Goal: Information Seeking & Learning: Learn about a topic

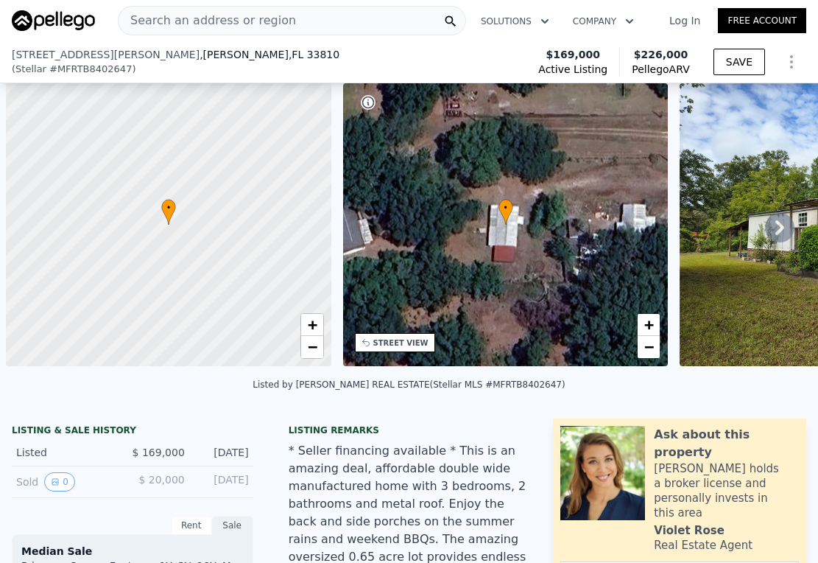
select select "30"
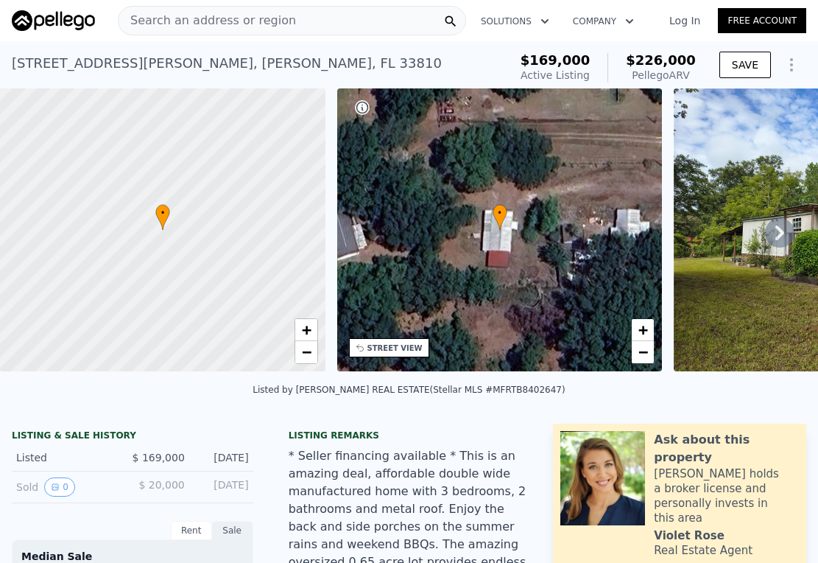
click at [224, 17] on span "Search an address or region" at bounding box center [207, 21] width 177 height 18
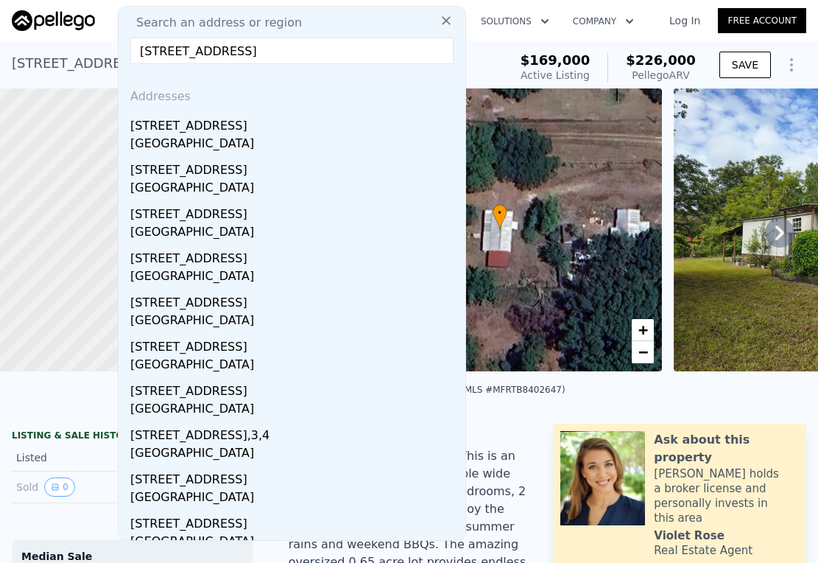
click at [237, 59] on input "524 50th Ave S, Saint Petersburg, FL" at bounding box center [291, 51] width 323 height 27
click at [351, 54] on input "524 50th Ave S, Saint Petersburg, FL" at bounding box center [291, 51] width 323 height 27
type input "5"
click at [164, 51] on input "524 50th Ave S, Saint Petersburg, FL" at bounding box center [291, 51] width 323 height 27
click at [233, 54] on input "524s 50th Ave S, Saint Petersburg, FL" at bounding box center [291, 51] width 323 height 27
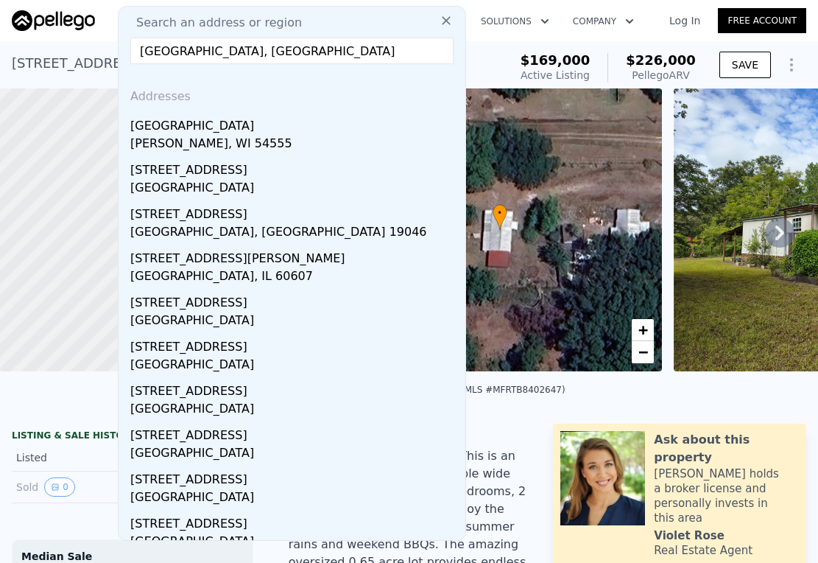
drag, startPoint x: 332, startPoint y: 50, endPoint x: 101, endPoint y: 40, distance: 231.5
click at [101, 40] on nav "Search an address or region Search an address or region 524s 50th Ave Saint Pet…" at bounding box center [409, 20] width 818 height 41
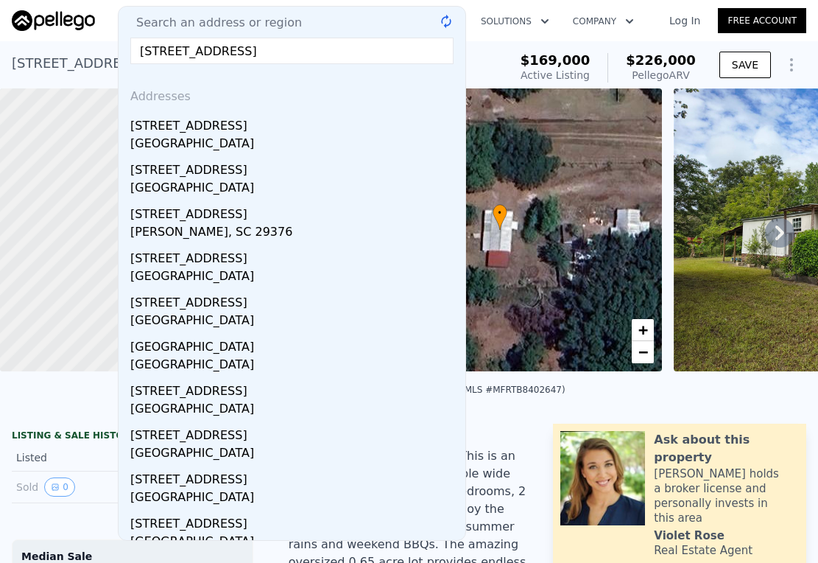
type input "2749 knights station rd lakeland fl"
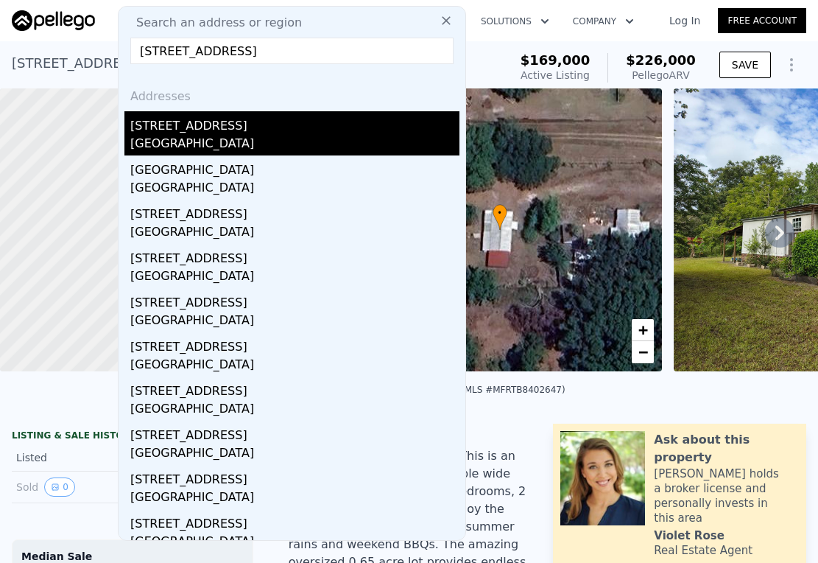
click at [230, 135] on div "Polk County, FL 33810" at bounding box center [294, 145] width 329 height 21
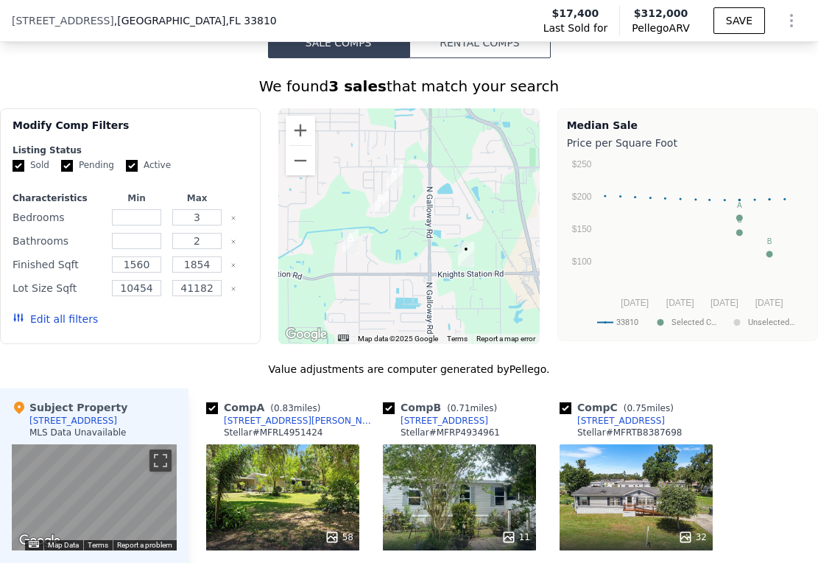
scroll to position [1068, 0]
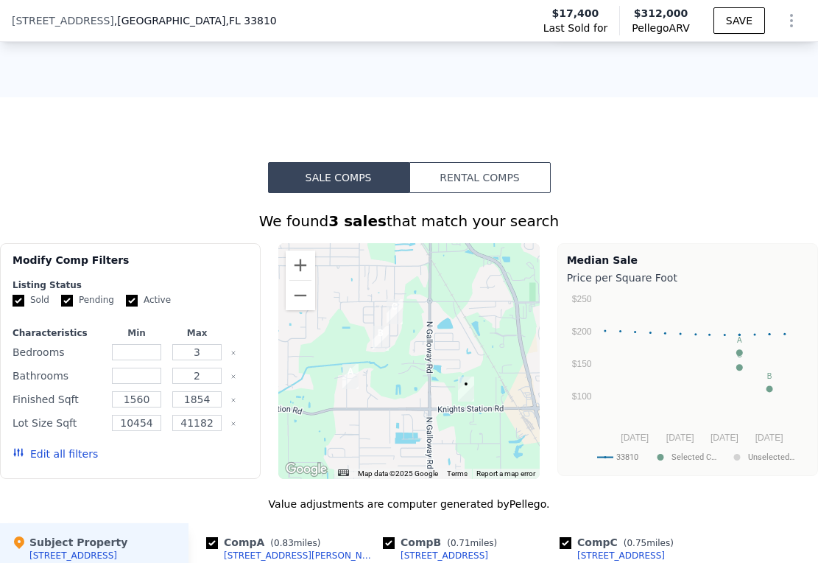
click at [458, 189] on button "Rental Comps" at bounding box center [479, 177] width 141 height 31
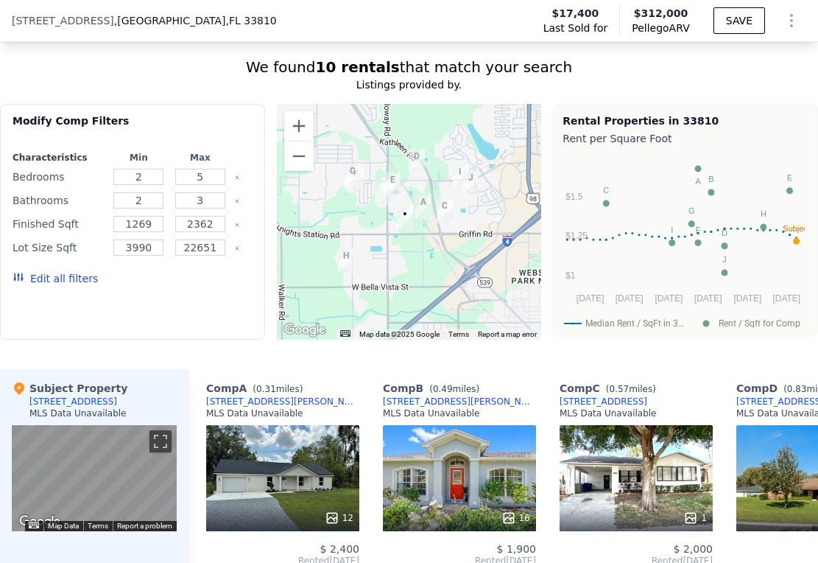
scroll to position [1081, 0]
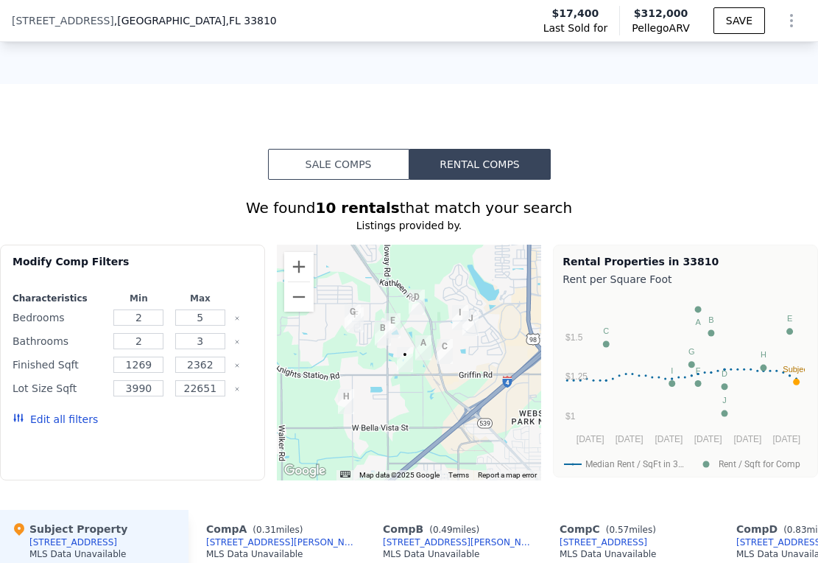
click at [334, 172] on button "Sale Comps" at bounding box center [338, 164] width 141 height 31
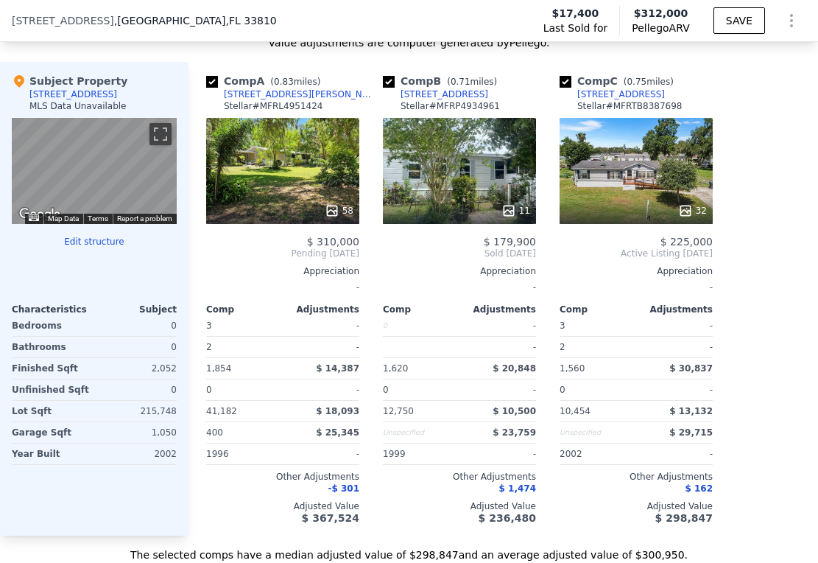
scroll to position [1500, 0]
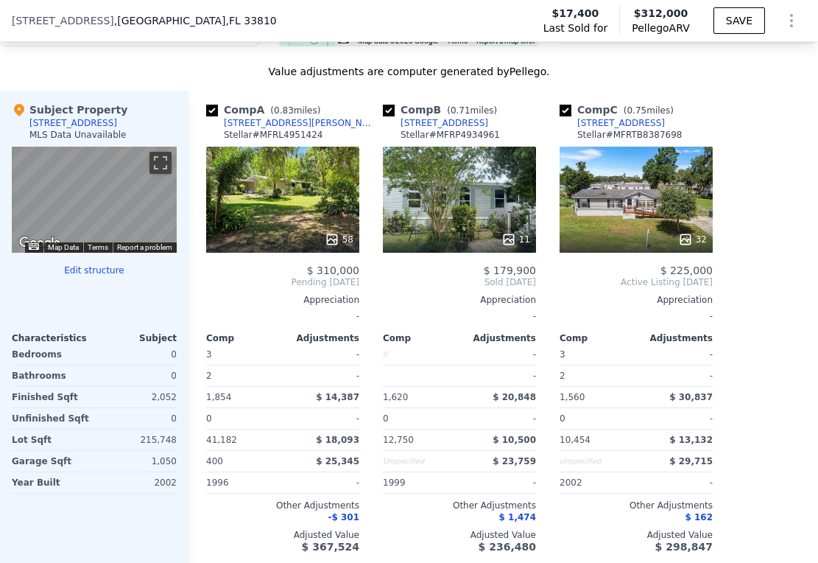
click at [274, 207] on div "58" at bounding box center [282, 200] width 153 height 106
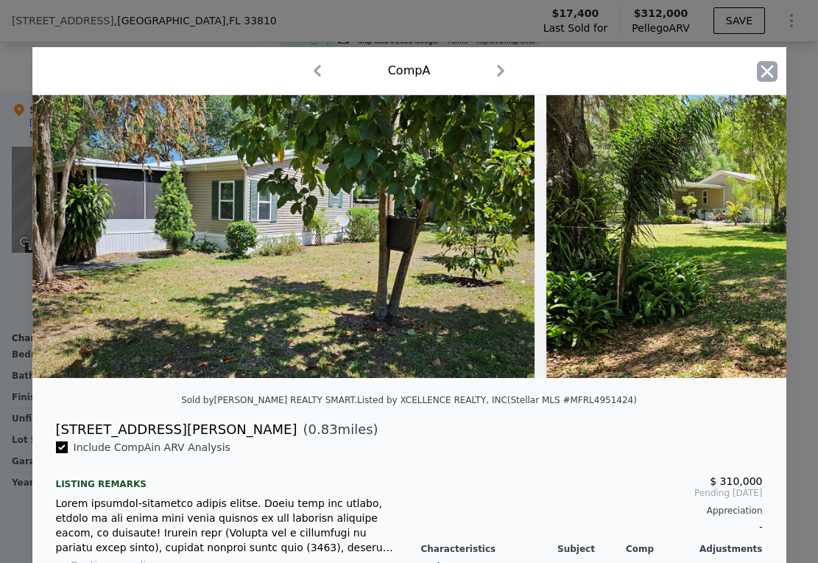
click at [764, 73] on icon "button" at bounding box center [767, 71] width 21 height 21
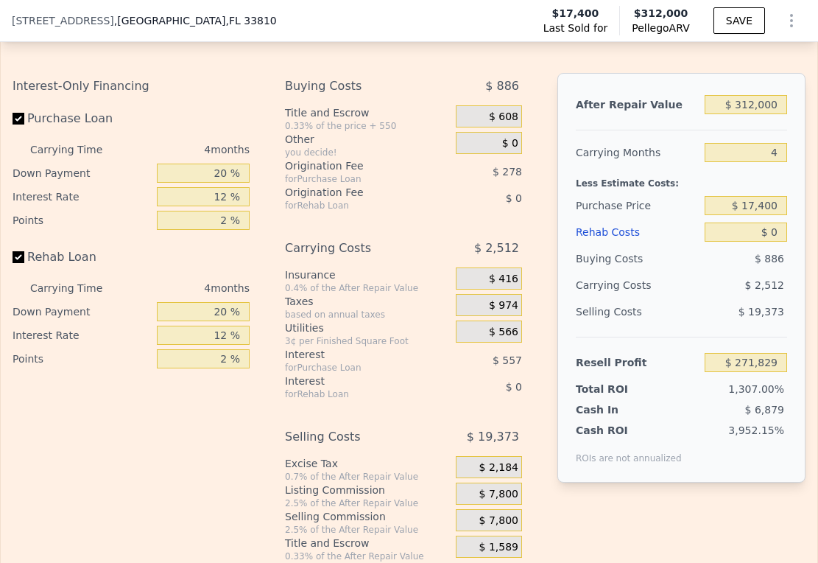
scroll to position [1921, 0]
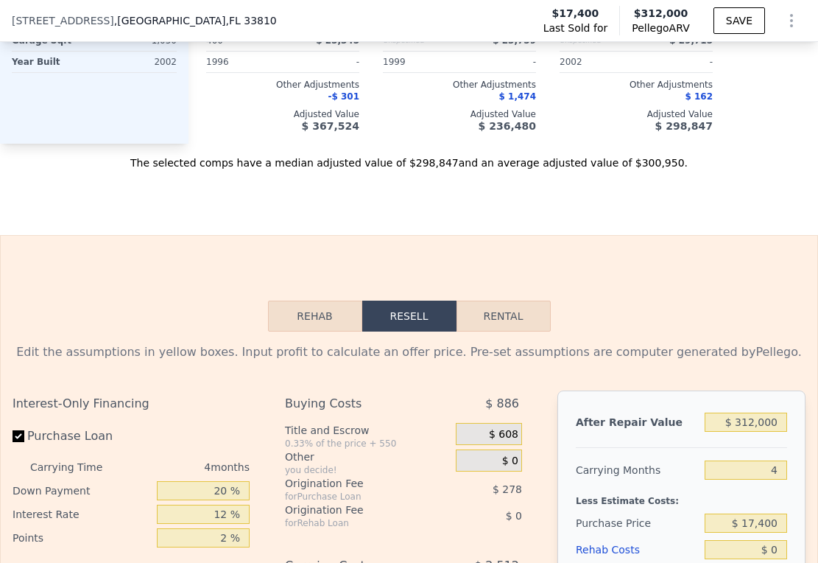
click at [330, 323] on button "Rehab" at bounding box center [315, 315] width 94 height 31
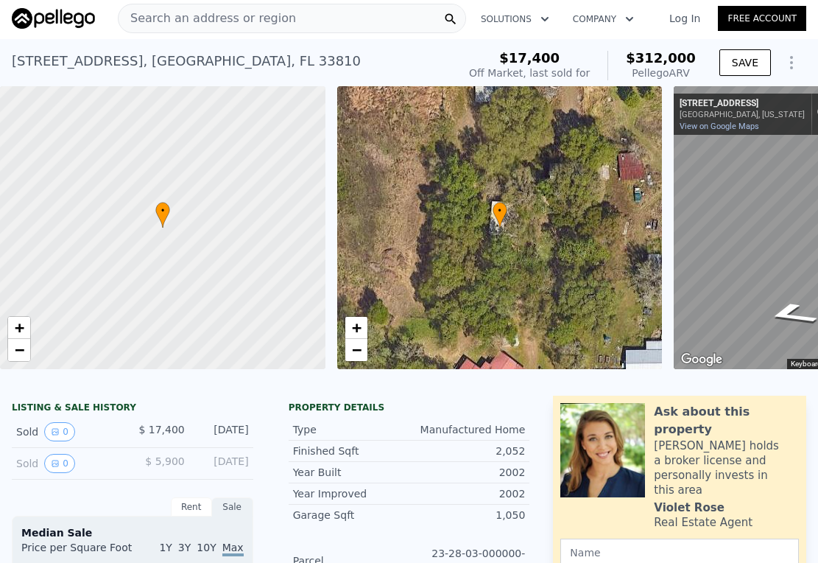
scroll to position [0, 0]
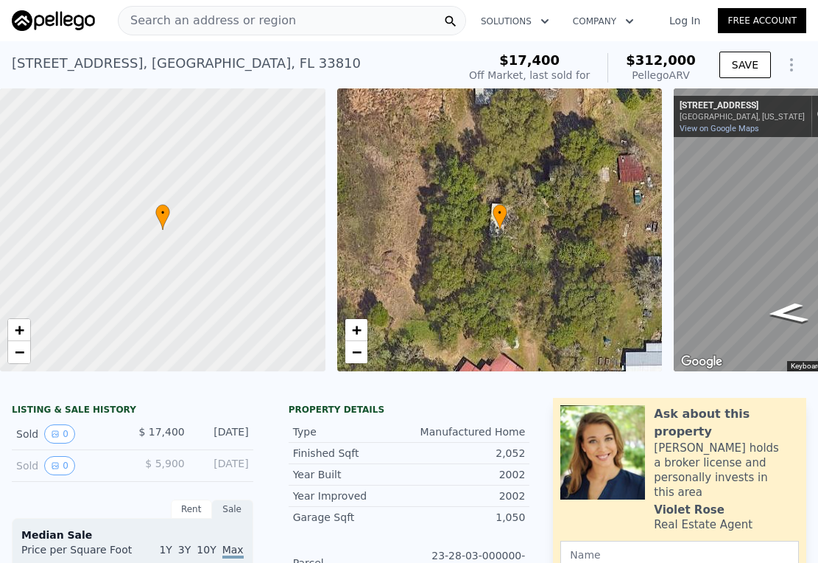
click at [733, 107] on div "2807 Knights Station Rd" at bounding box center [742, 106] width 125 height 12
click at [727, 105] on div "2807 Knights Station Rd" at bounding box center [742, 106] width 125 height 12
click at [538, 20] on icon "button" at bounding box center [545, 22] width 15 height 18
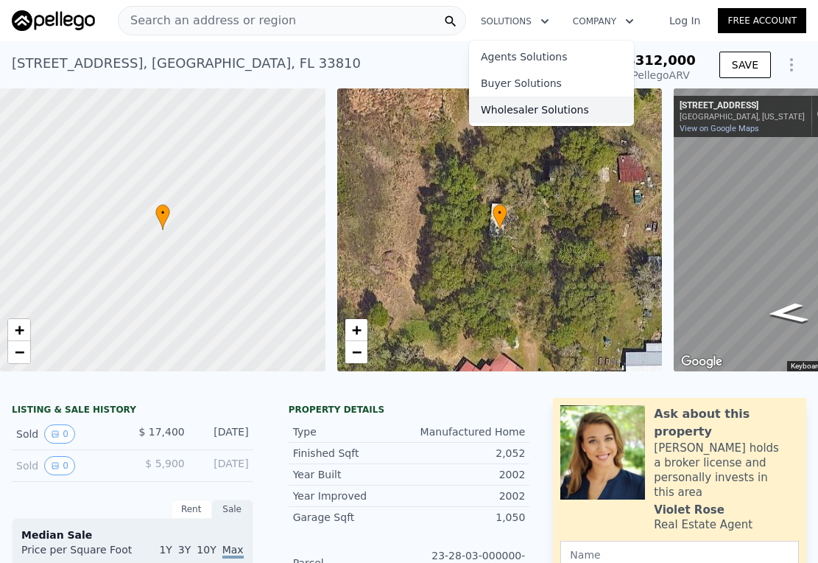
click at [524, 107] on link "Wholesaler Solutions" at bounding box center [551, 109] width 165 height 27
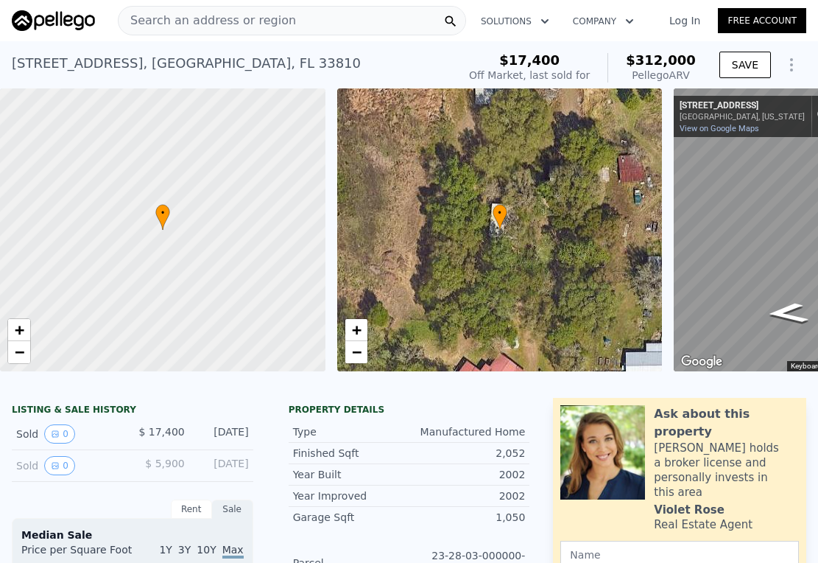
click at [229, 19] on span "Search an address or region" at bounding box center [207, 21] width 177 height 18
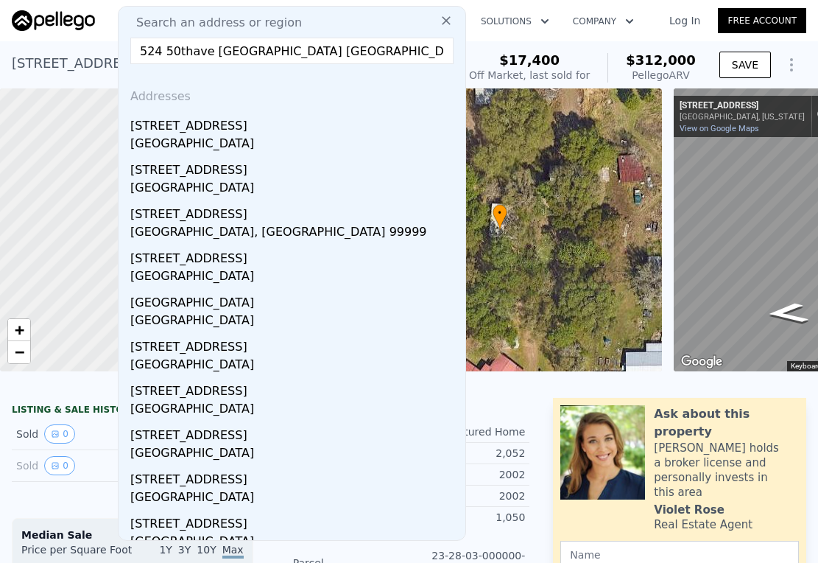
click at [179, 52] on input "524 50thave san Petersburg fl" at bounding box center [291, 51] width 323 height 27
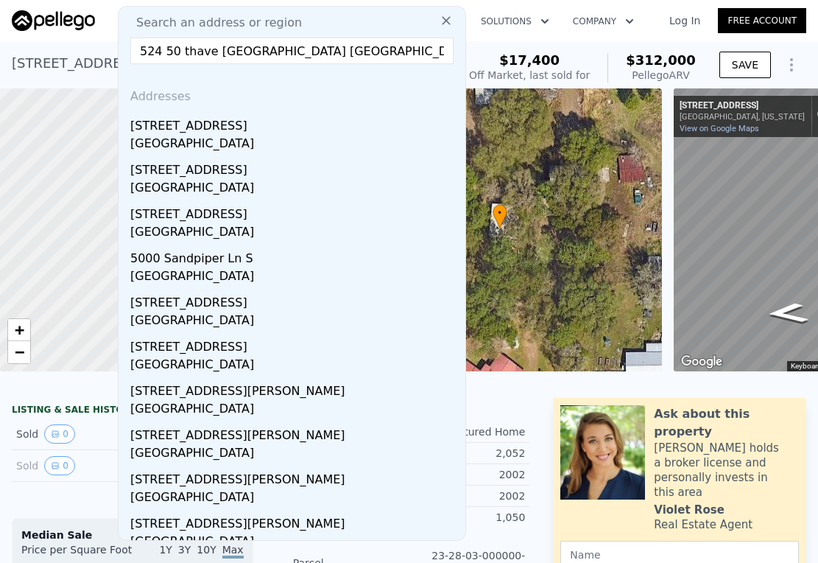
click at [194, 50] on input "524 50 thave san Petersburg fl" at bounding box center [291, 51] width 323 height 27
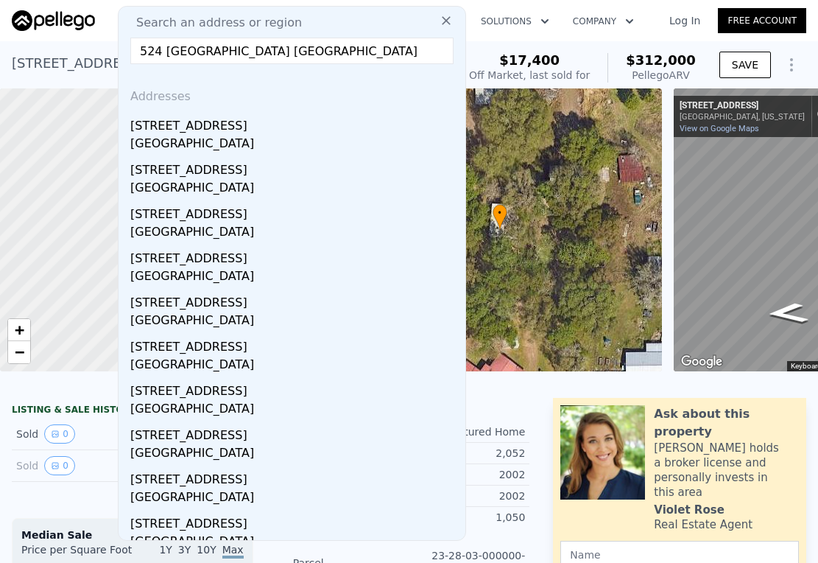
click at [325, 52] on input "524 50 th ave san Petersburg fl" at bounding box center [291, 51] width 323 height 27
drag, startPoint x: 340, startPoint y: 51, endPoint x: 111, endPoint y: 48, distance: 229.1
paste input "th Ave S, Saint Petersburg"
click at [225, 50] on input "524 50th Ave S, Saint Petersburg" at bounding box center [291, 51] width 323 height 27
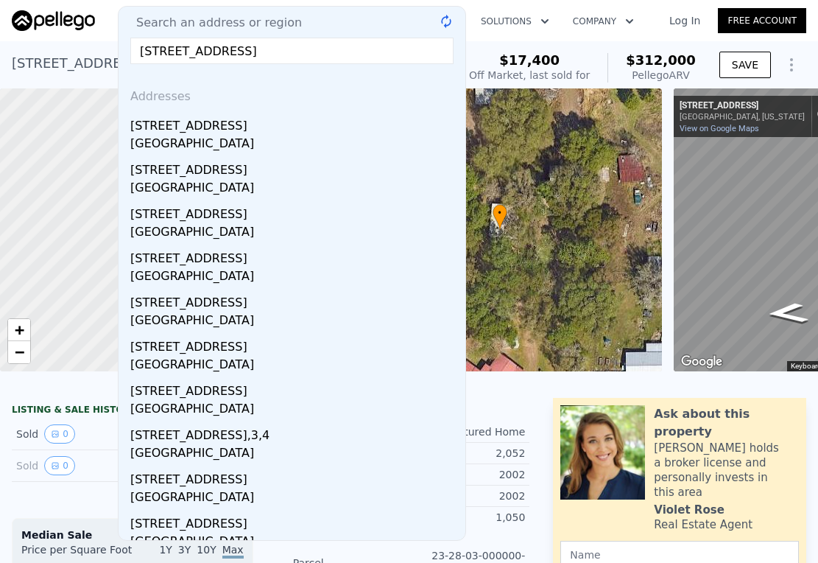
type input "524 50th Ave South Saint Petersburg"
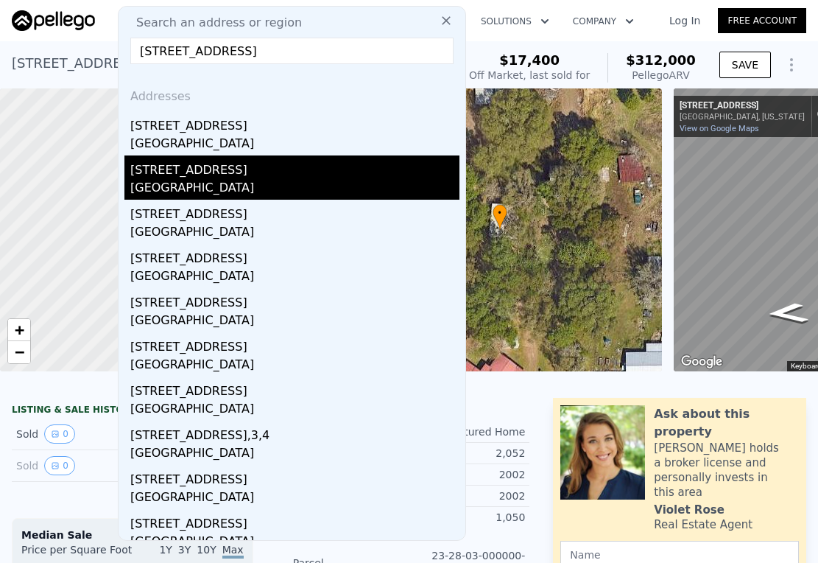
click at [335, 169] on div "206 50th Avenue N Unit 27" at bounding box center [294, 167] width 329 height 24
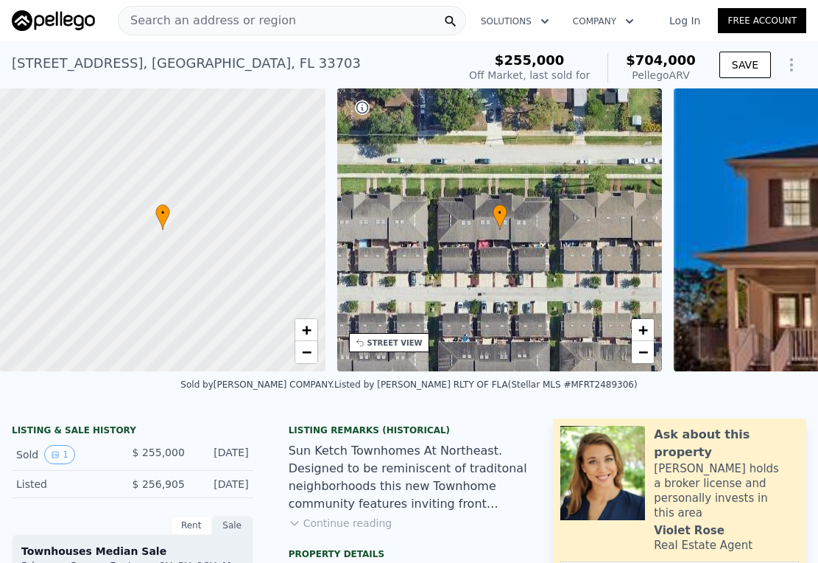
click at [251, 18] on span "Search an address or region" at bounding box center [207, 21] width 177 height 18
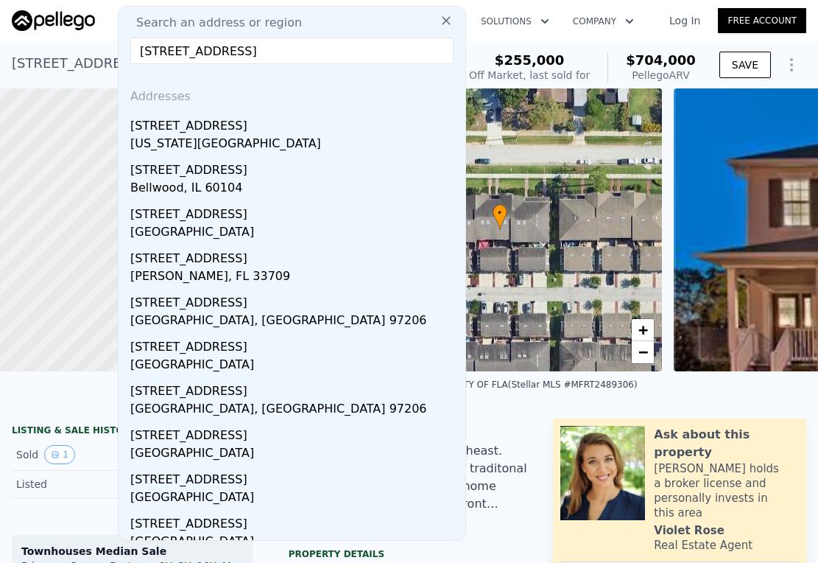
click at [164, 52] on input "524 50th Ave" at bounding box center [291, 51] width 323 height 27
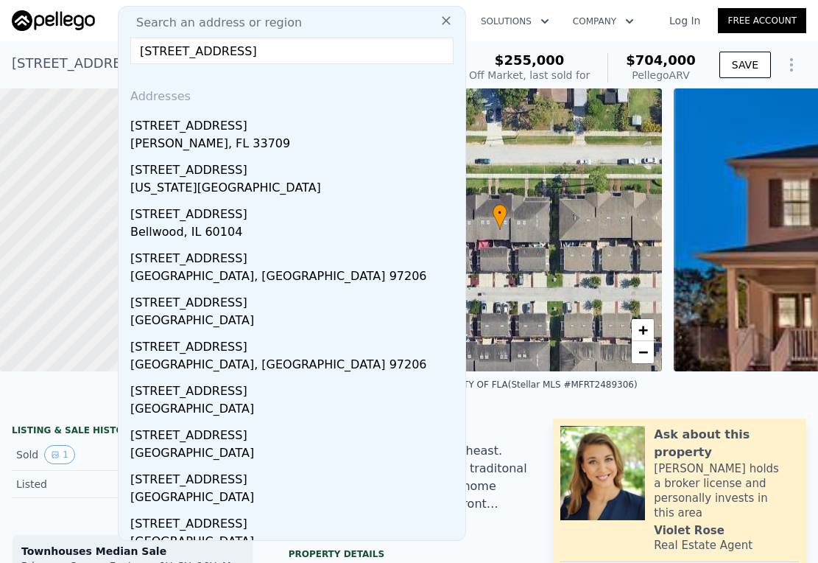
click at [233, 48] on input "524 s 50th Ave" at bounding box center [291, 51] width 323 height 27
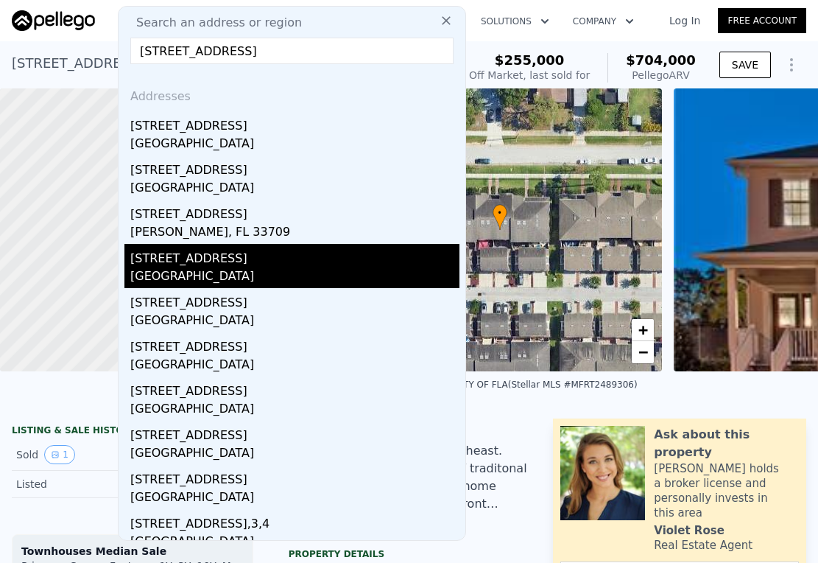
type input "524 s 50th Ave san petersburg fl"
click at [272, 273] on div "Pinellas County, FL 33705" at bounding box center [294, 277] width 329 height 21
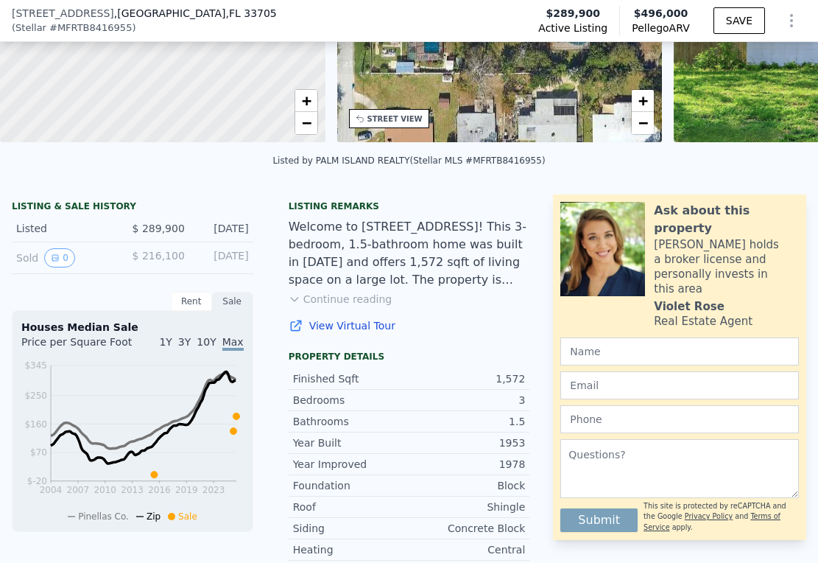
scroll to position [197, 0]
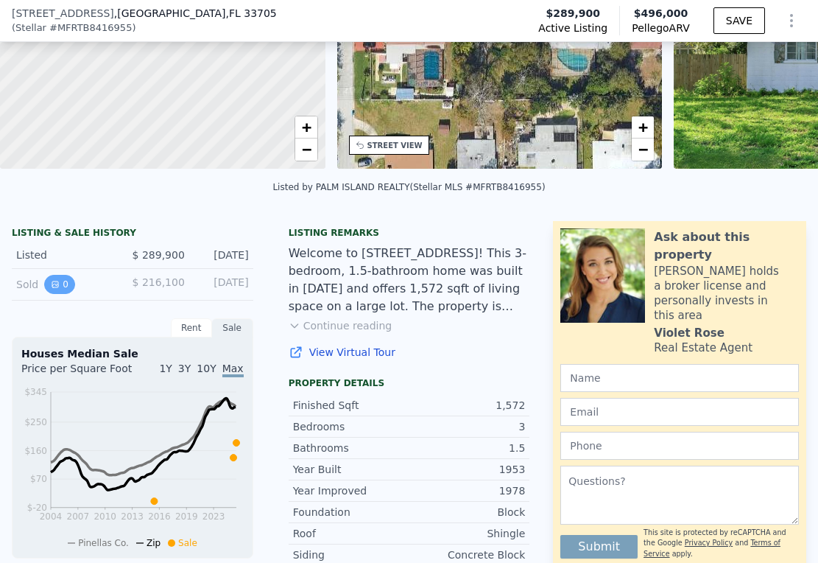
click at [54, 289] on icon "View historical data" at bounding box center [55, 284] width 9 height 9
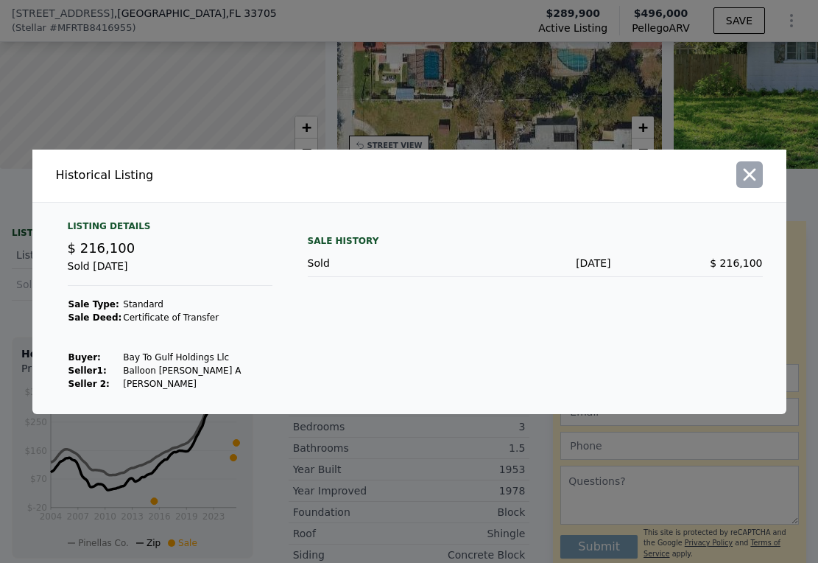
click at [753, 173] on icon "button" at bounding box center [749, 174] width 21 height 21
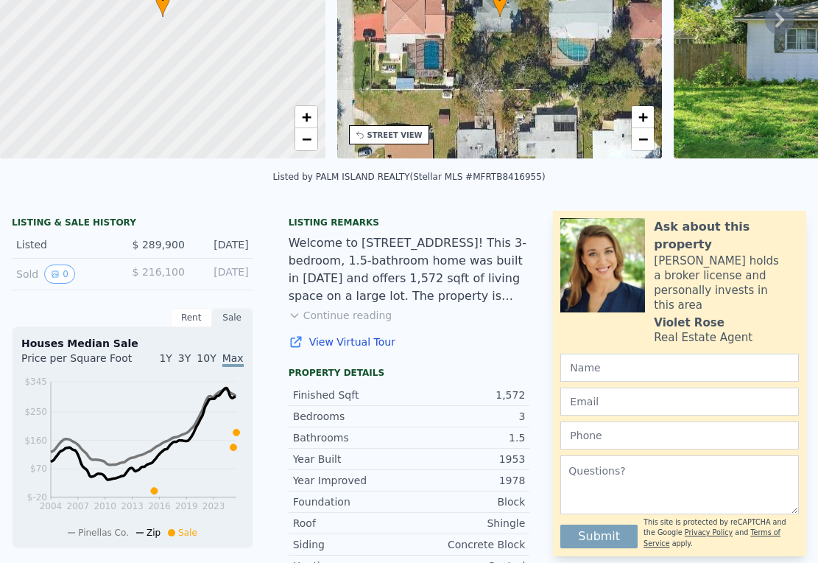
scroll to position [0, 0]
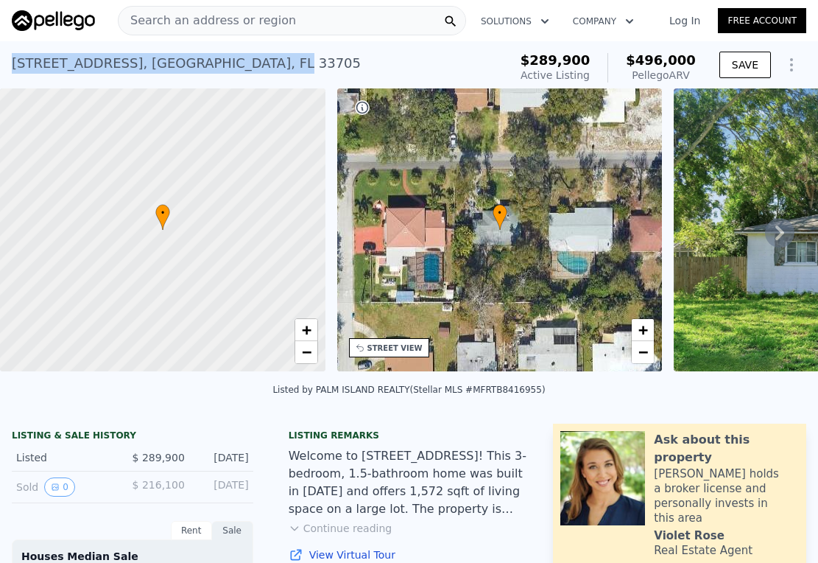
drag, startPoint x: 11, startPoint y: 62, endPoint x: 225, endPoint y: 65, distance: 214.3
click at [225, 65] on div "524 50th Ave S , Pinellas County , FL 33705 Active at $289,900 (~ARV $496k ) $2…" at bounding box center [409, 64] width 818 height 47
copy div "524 50th Ave S , Pinellas County , FL"
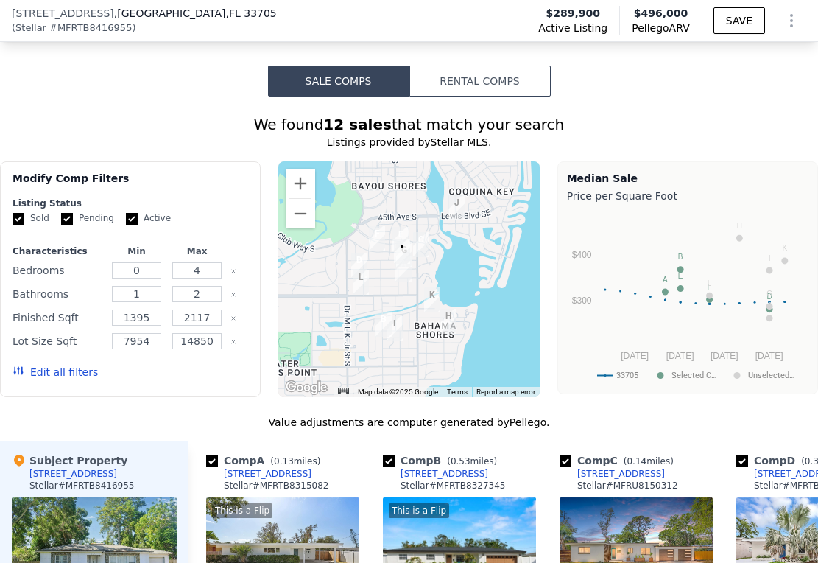
scroll to position [1189, 0]
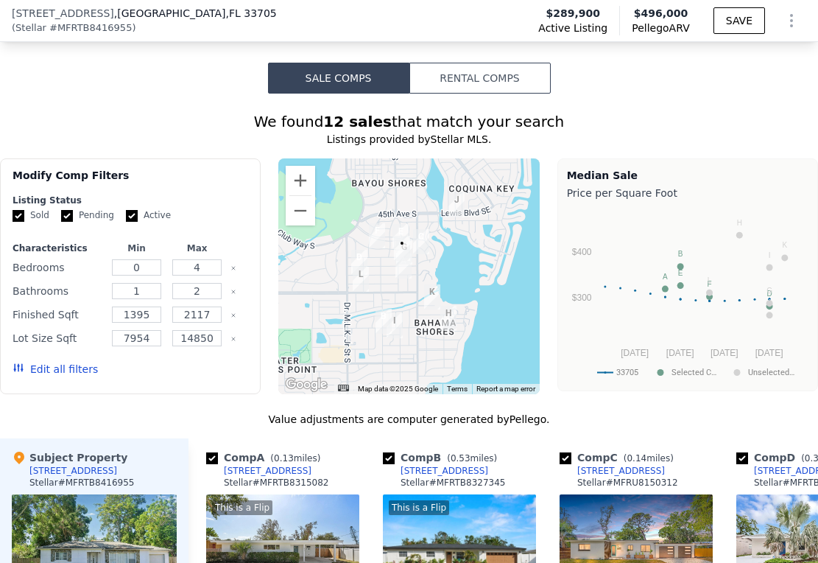
click at [473, 88] on button "Rental Comps" at bounding box center [479, 78] width 141 height 31
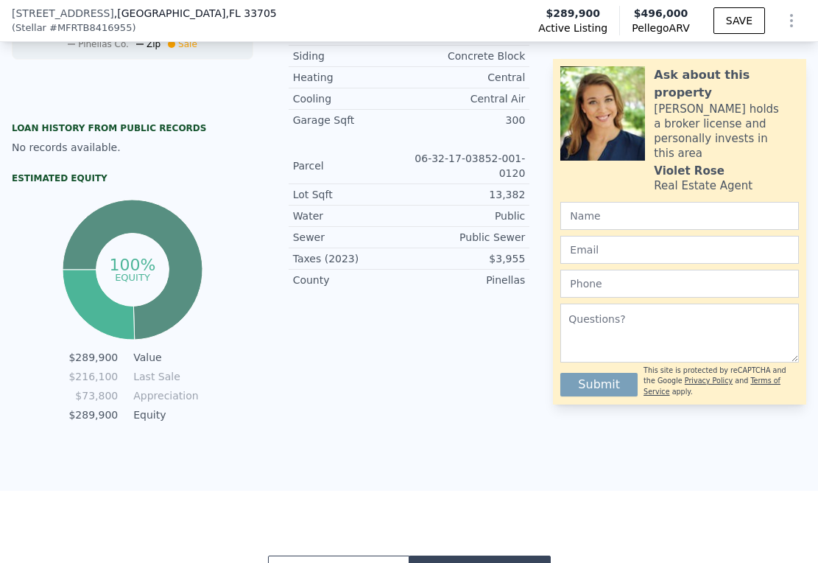
scroll to position [1198, 0]
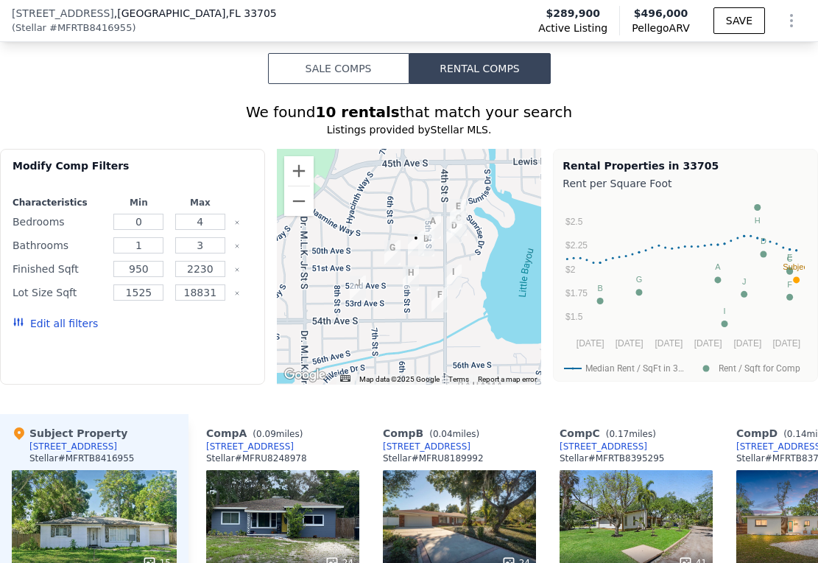
click at [488, 77] on button "Rental Comps" at bounding box center [479, 68] width 141 height 31
click at [355, 81] on button "Sale Comps" at bounding box center [338, 68] width 141 height 31
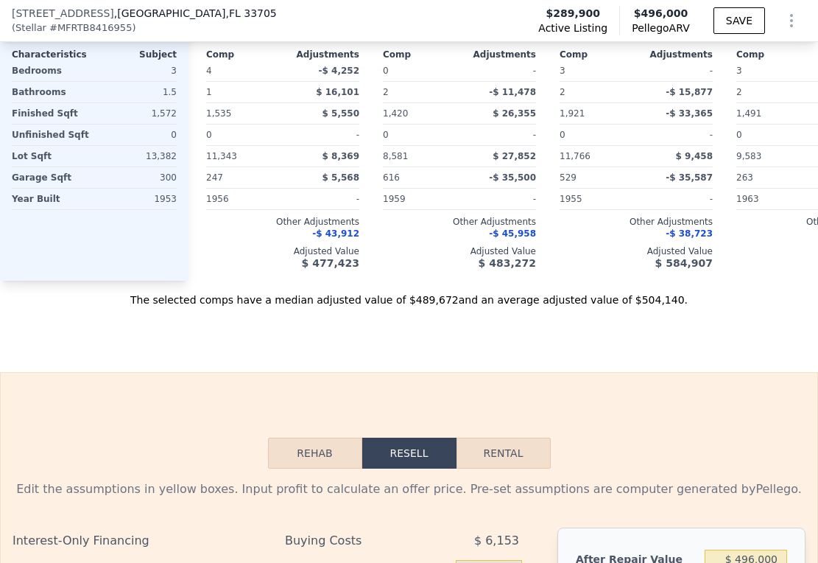
scroll to position [2101, 0]
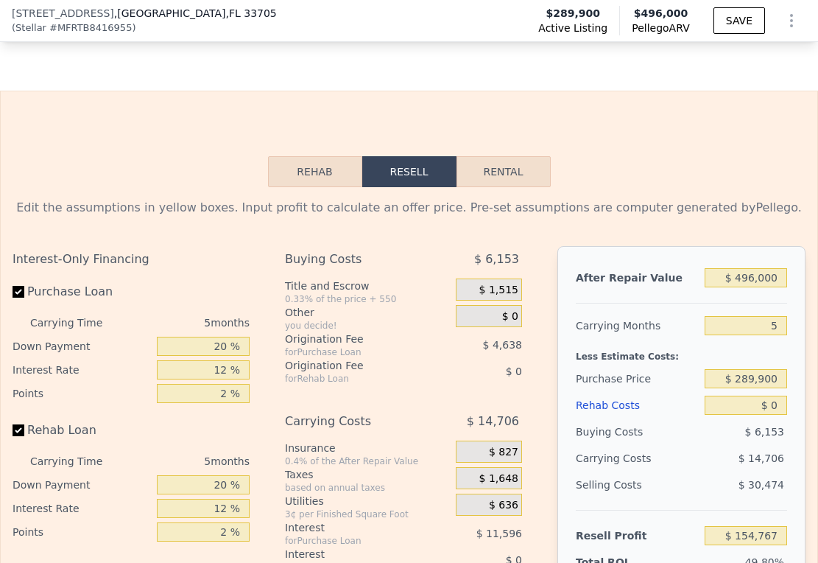
click at [317, 187] on button "Rehab" at bounding box center [315, 171] width 94 height 31
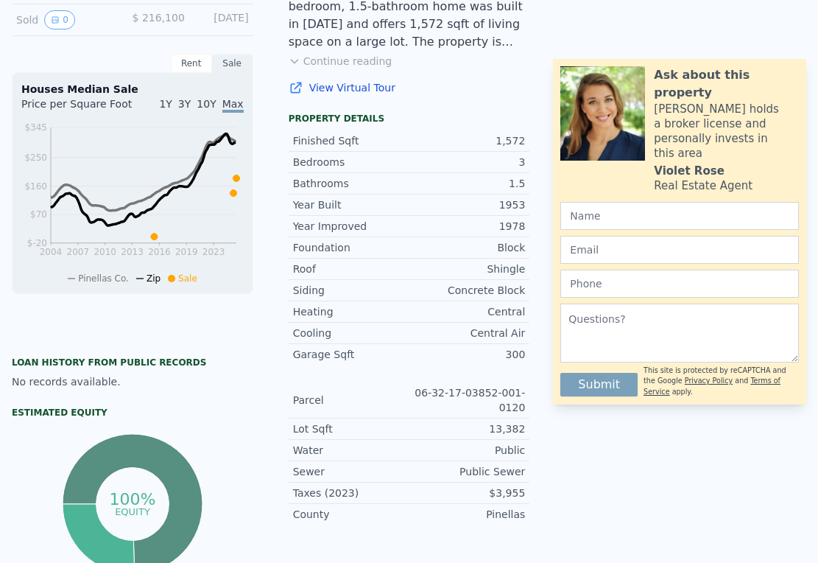
scroll to position [0, 0]
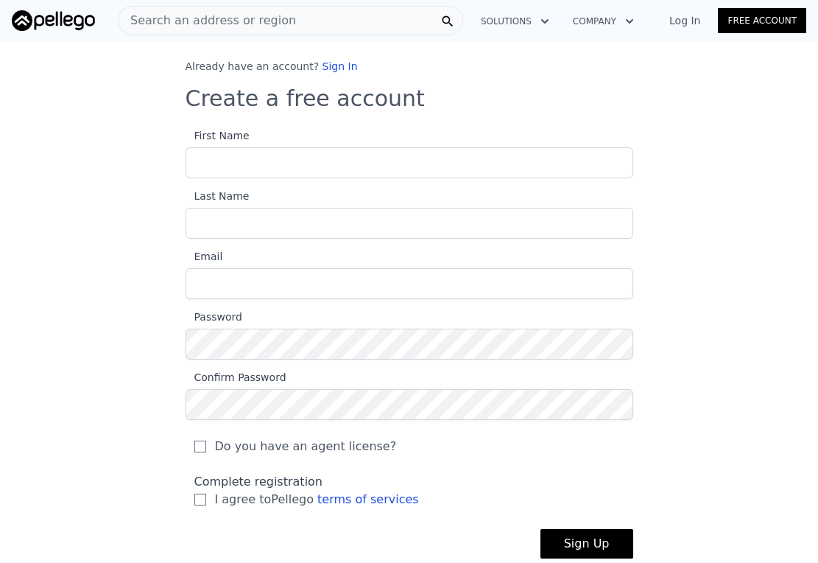
click at [337, 161] on input "First Name" at bounding box center [410, 162] width 448 height 31
type input "[PERSON_NAME]"
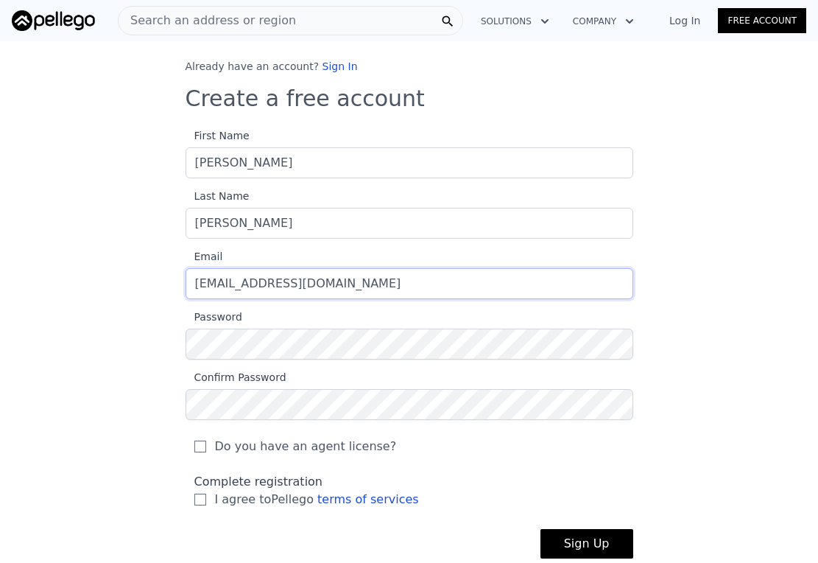
type input "[EMAIL_ADDRESS][DOMAIN_NAME]"
click at [119, 284] on div "Already have an account? Sign In Create a free account First Name [PERSON_NAME]…" at bounding box center [409, 320] width 818 height 523
click at [536, 444] on label "Do you have an agent license?" at bounding box center [409, 446] width 430 height 18
click at [206, 444] on input "Do you have an agent license?" at bounding box center [200, 446] width 12 height 12
checkbox input "true"
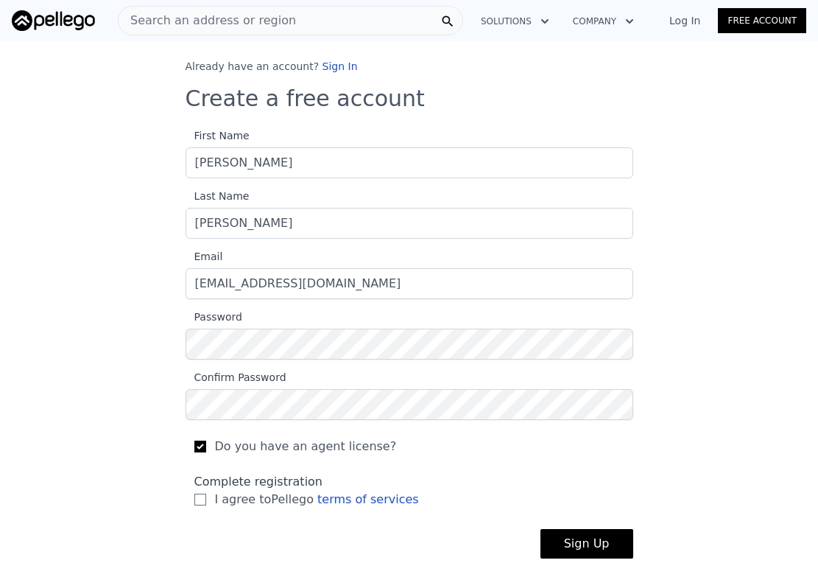
scroll to position [121, 0]
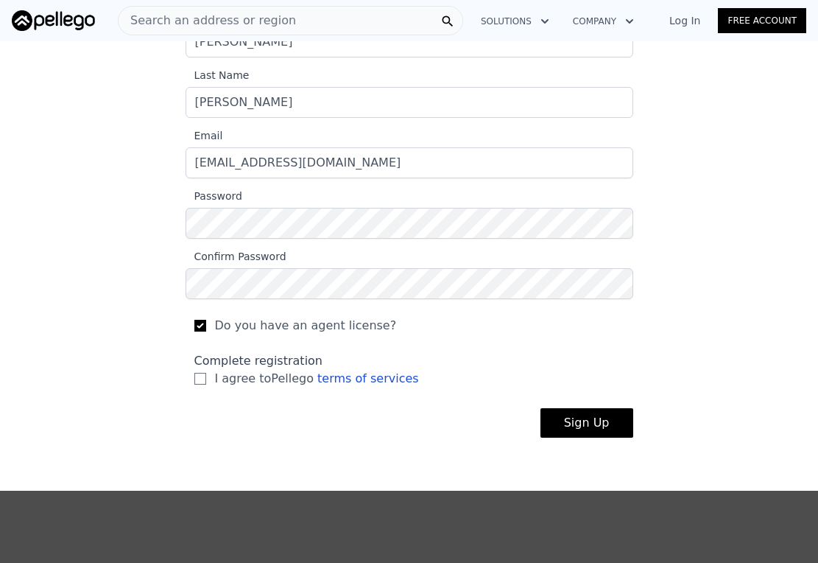
drag, startPoint x: 196, startPoint y: 379, endPoint x: 225, endPoint y: 378, distance: 28.7
click at [196, 379] on input "I agree to Pellego terms of services" at bounding box center [200, 379] width 12 height 12
checkbox input "true"
click at [583, 425] on button "Sign Up" at bounding box center [587, 422] width 93 height 29
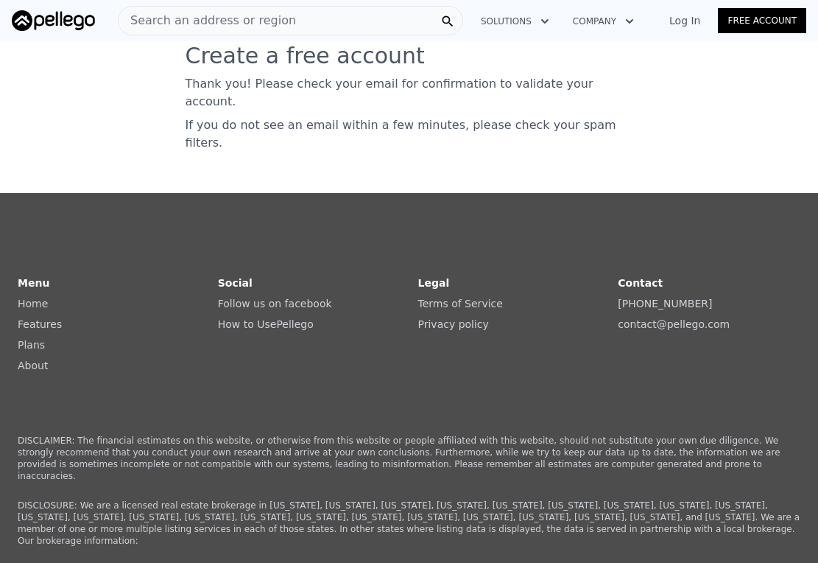
scroll to position [0, 0]
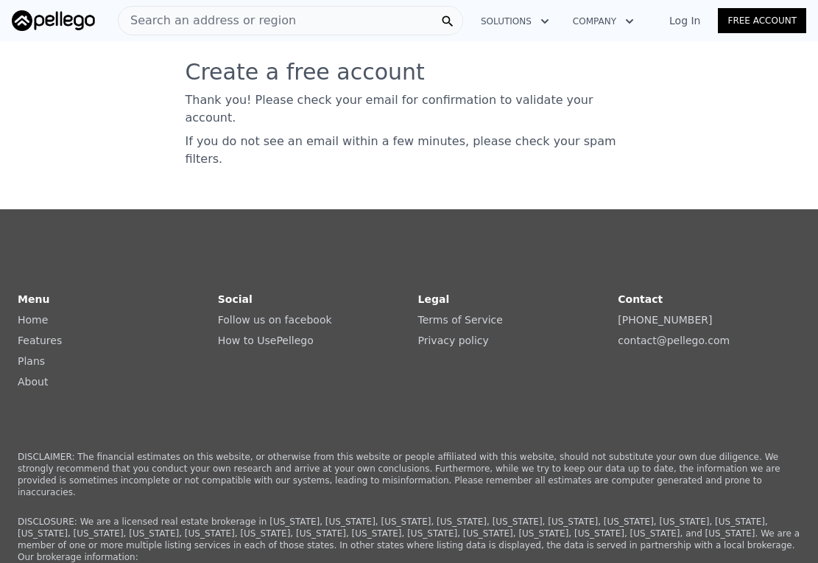
click at [543, 20] on icon "button" at bounding box center [544, 21] width 7 height 4
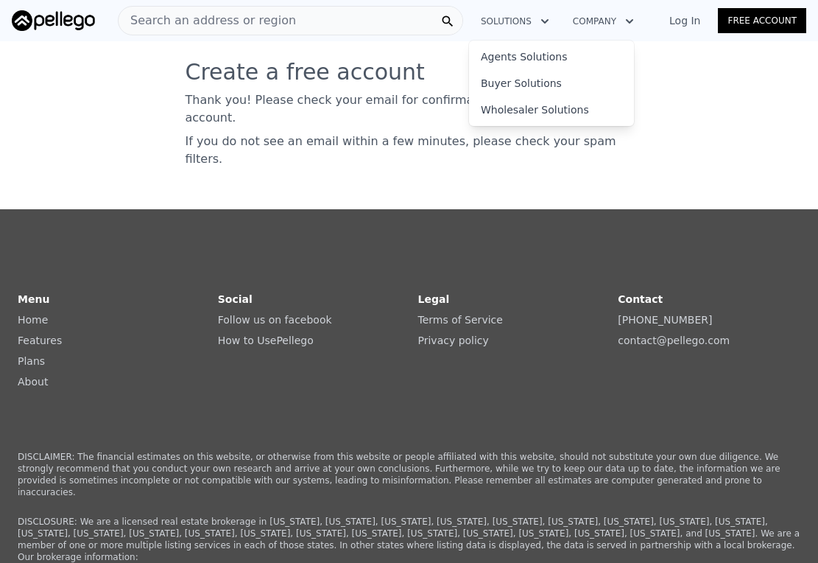
click at [611, 19] on button "Company" at bounding box center [603, 21] width 85 height 27
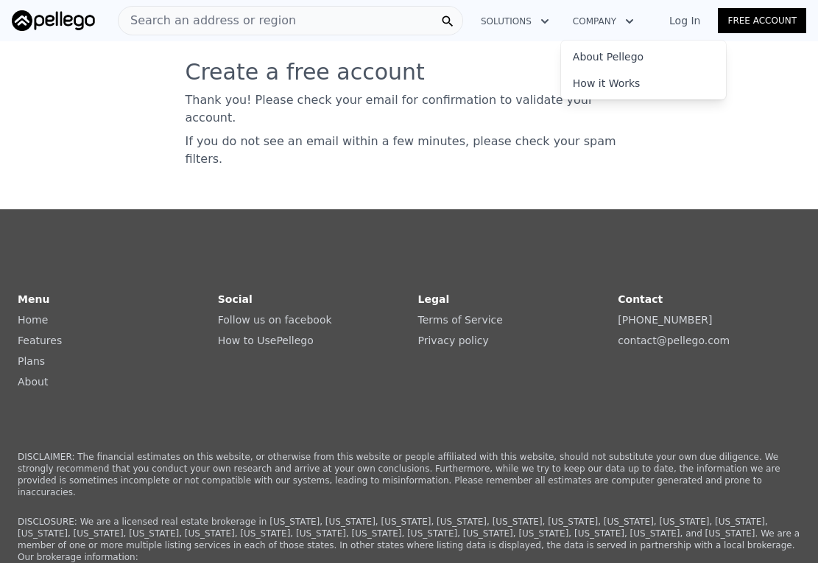
click at [686, 20] on link "Log In" at bounding box center [685, 20] width 66 height 15
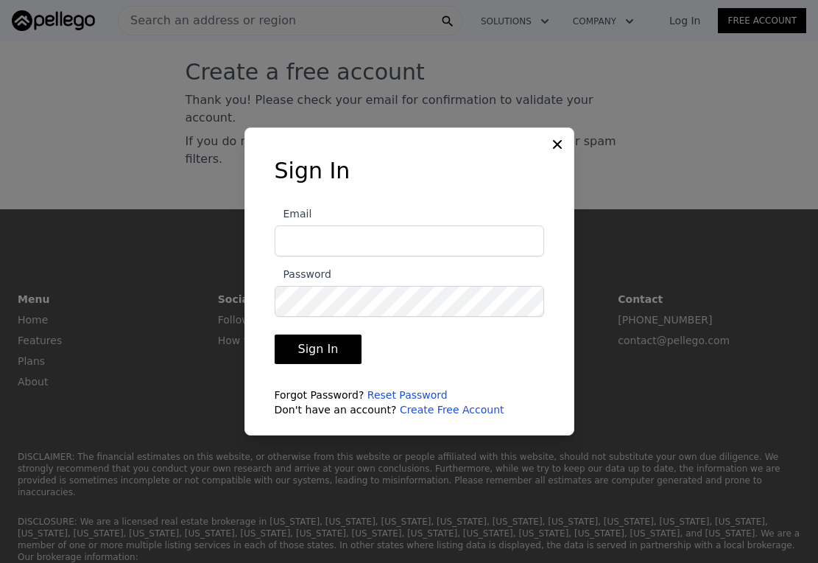
click at [557, 142] on icon at bounding box center [557, 144] width 15 height 15
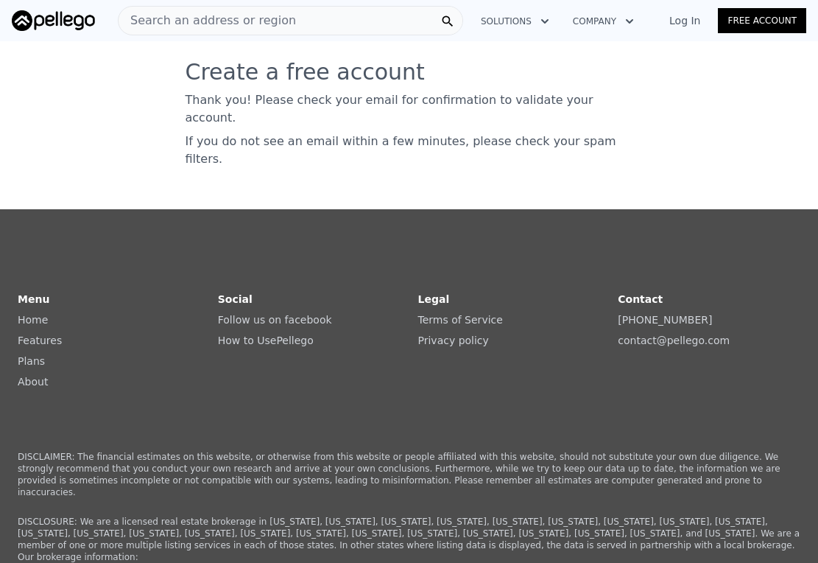
click at [527, 22] on button "Solutions" at bounding box center [515, 21] width 92 height 27
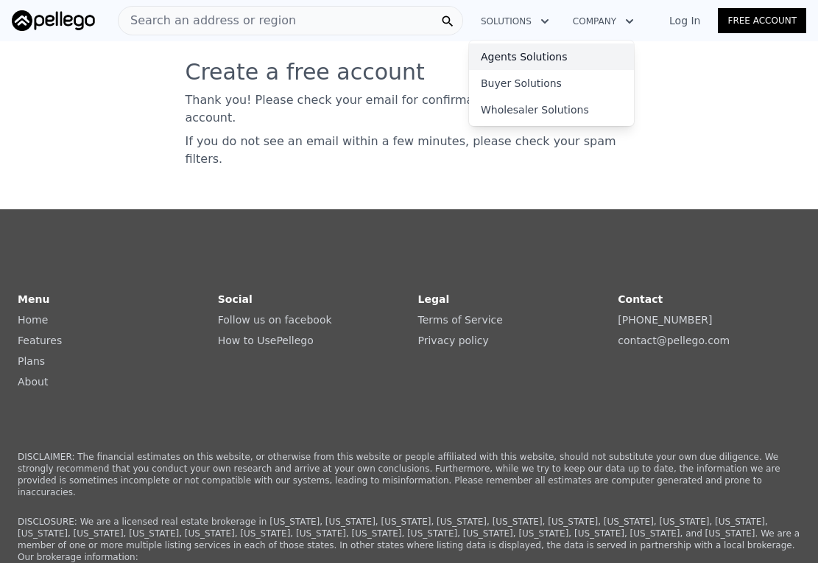
click at [521, 54] on link "Agents Solutions" at bounding box center [551, 56] width 165 height 27
